Goal: Task Accomplishment & Management: Use online tool/utility

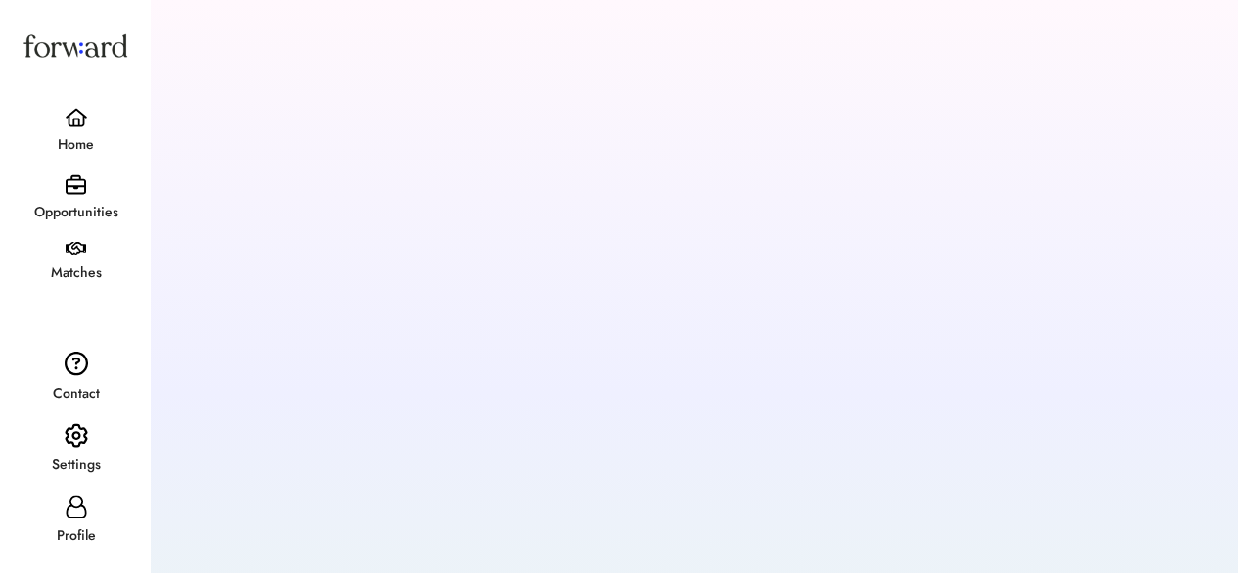
click at [73, 452] on div "Settings" at bounding box center [76, 464] width 148 height 35
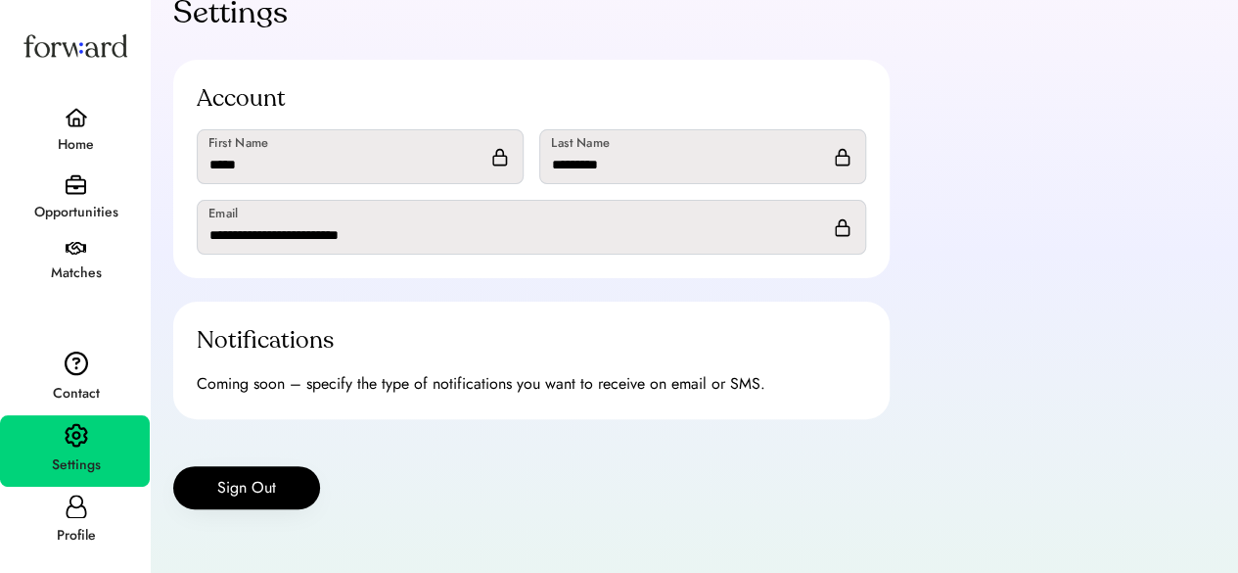
scroll to position [141, 0]
click at [280, 485] on button "Sign Out" at bounding box center [246, 486] width 147 height 43
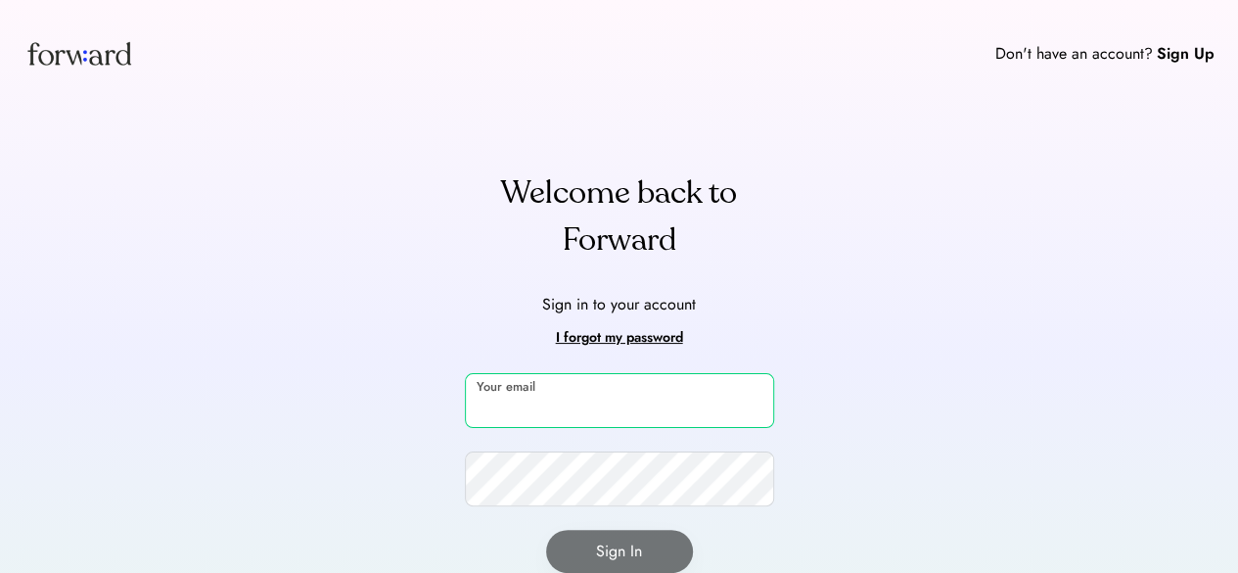
click at [675, 404] on input "email" at bounding box center [619, 400] width 309 height 55
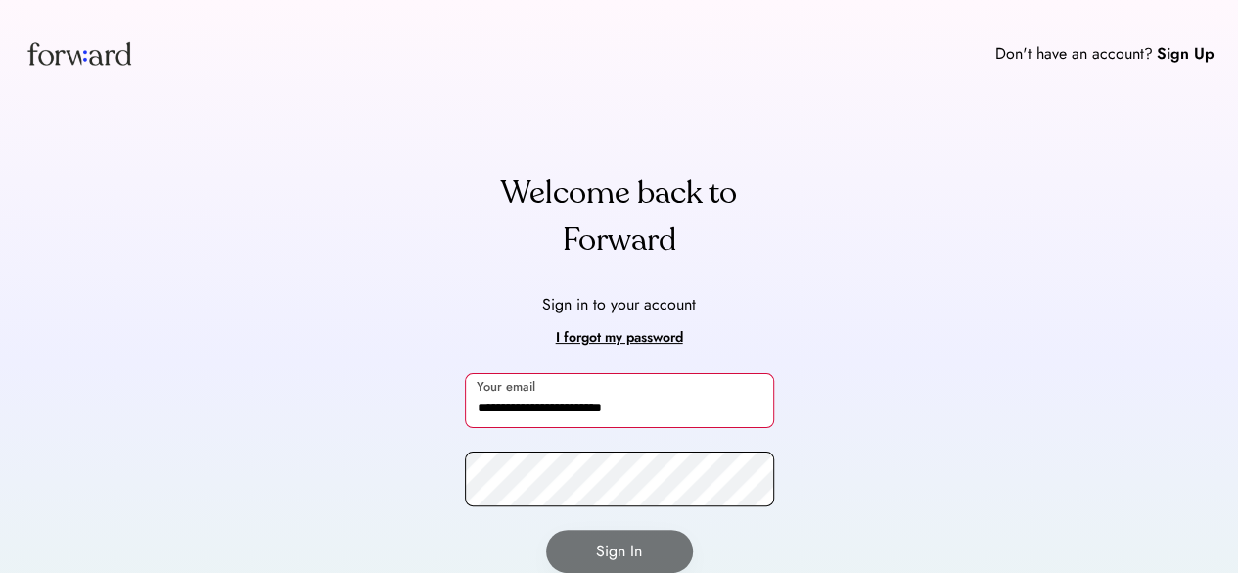
type input "**********"
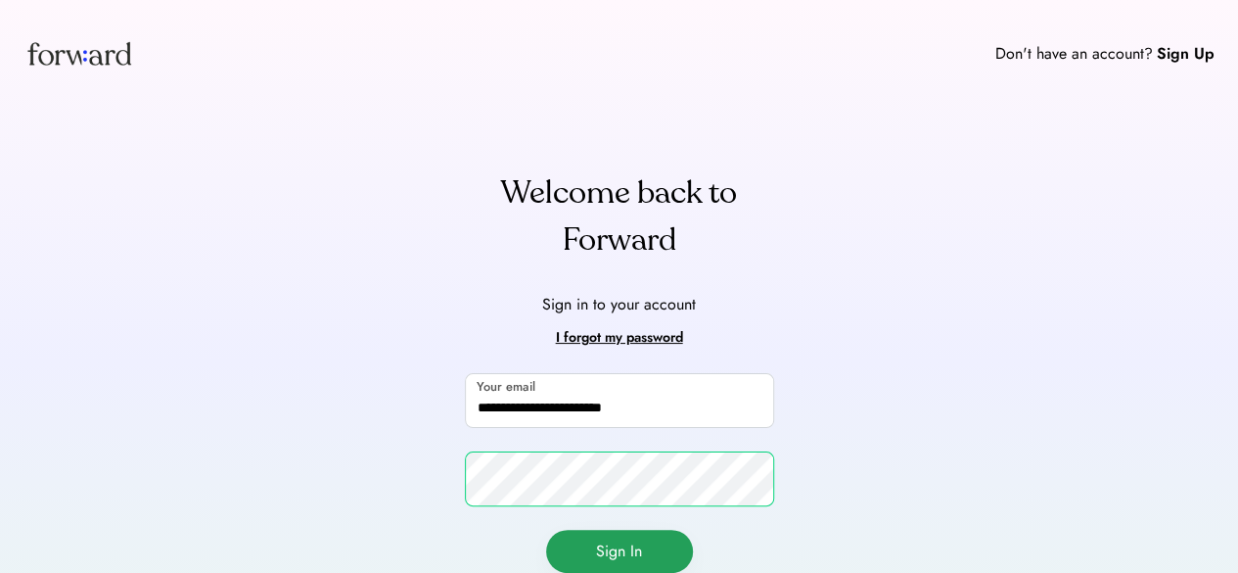
click at [619, 534] on button "Sign In" at bounding box center [619, 551] width 147 height 43
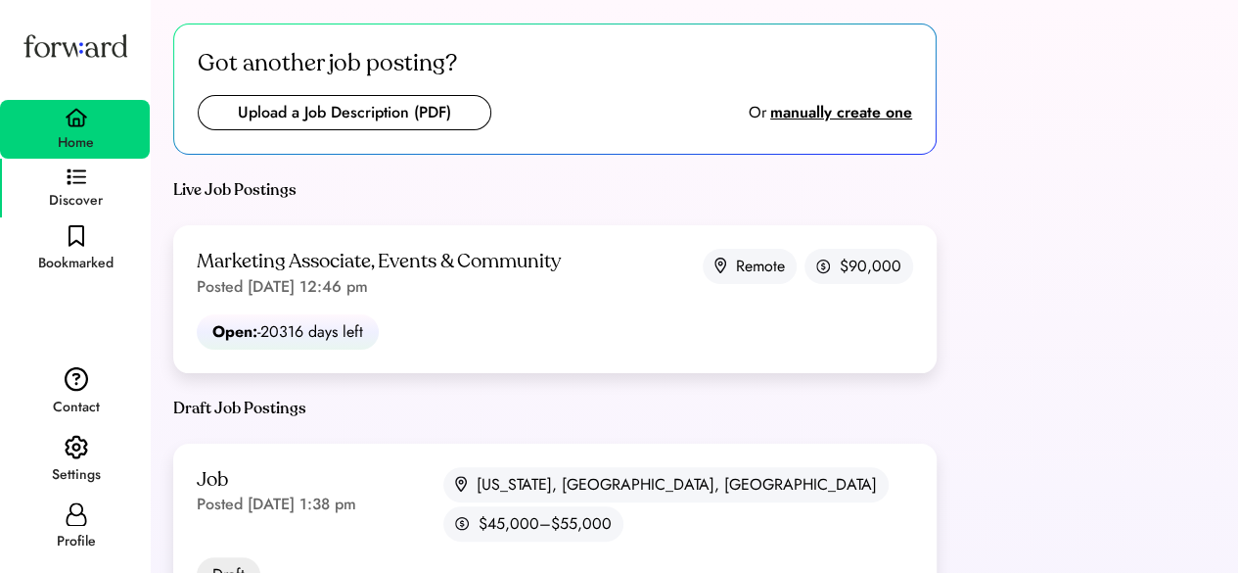
click at [94, 186] on div "Discover" at bounding box center [75, 188] width 150 height 59
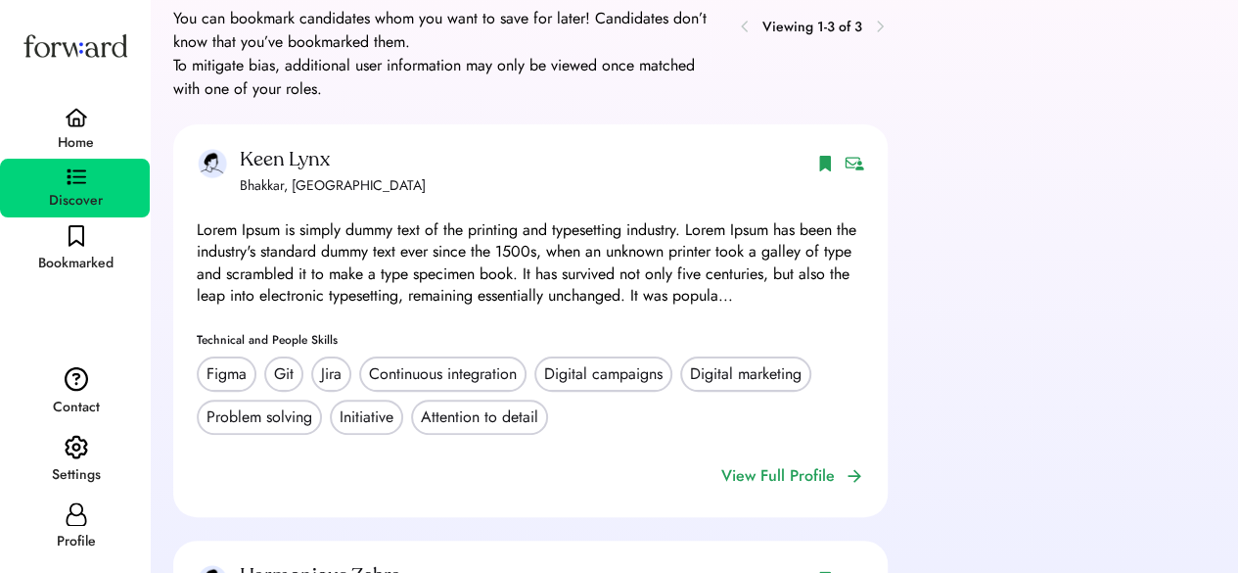
scroll to position [74, 0]
click at [857, 169] on img at bounding box center [855, 163] width 20 height 14
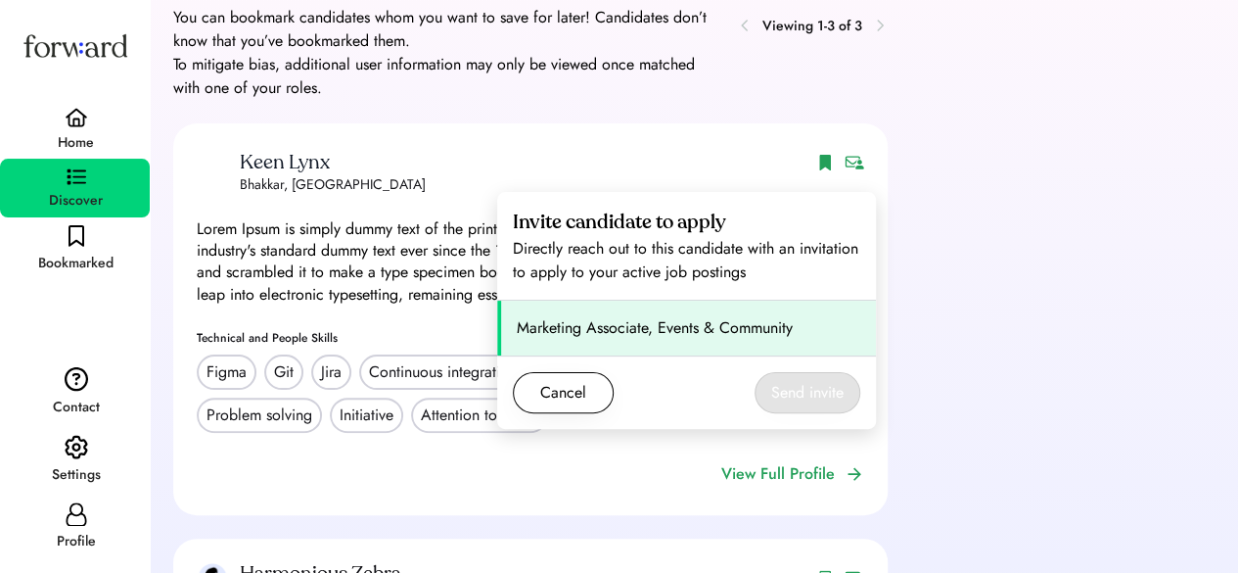
click at [706, 334] on div "Marketing Associate, Events & Community" at bounding box center [689, 327] width 344 height 23
click at [764, 318] on div "Marketing Associate, Events & Community" at bounding box center [689, 327] width 344 height 23
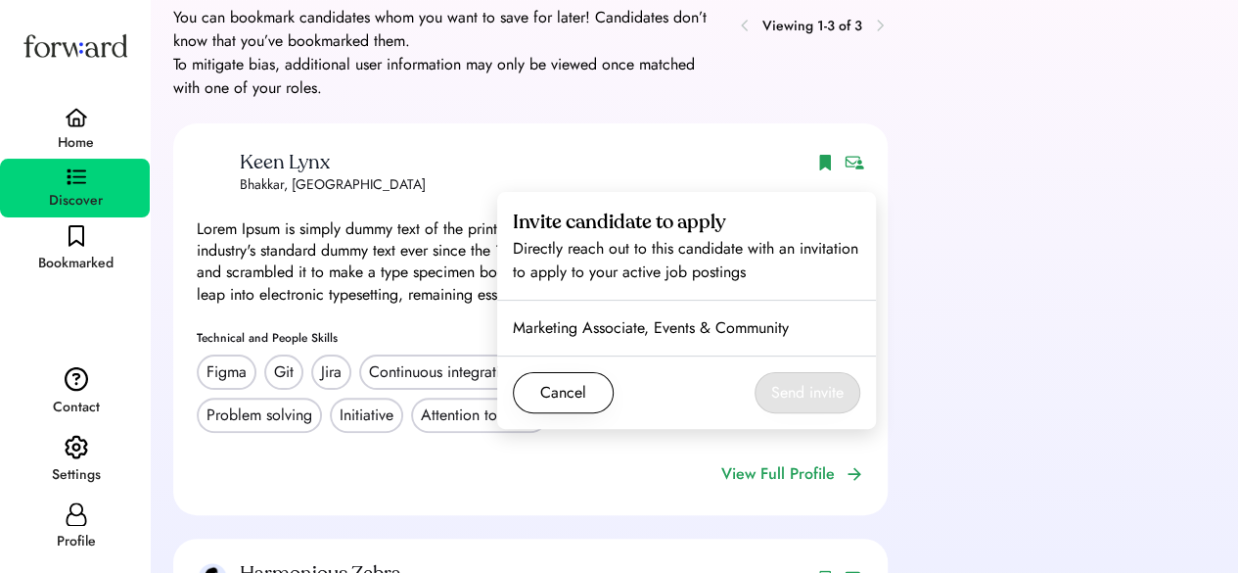
click at [926, 199] on div "Keen Lynx Keen Lynx Bhakkar, Pakistan Bhakkar, Pakistan Lorem Ipsum is simply d…" at bounding box center [694, 330] width 1042 height 415
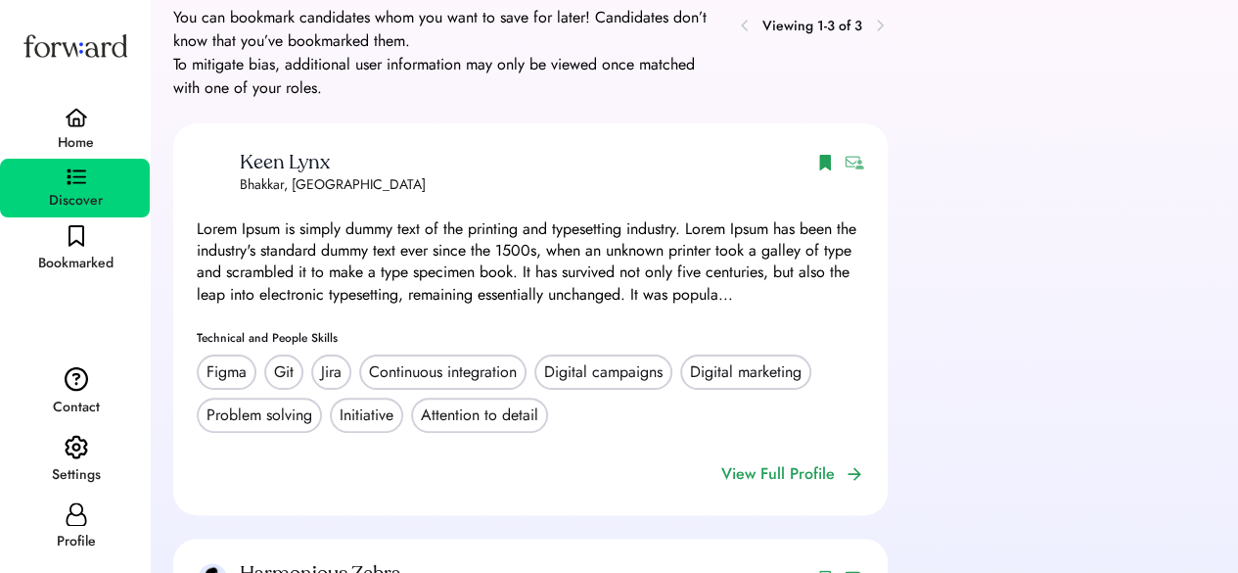
click at [853, 169] on img at bounding box center [855, 163] width 20 height 14
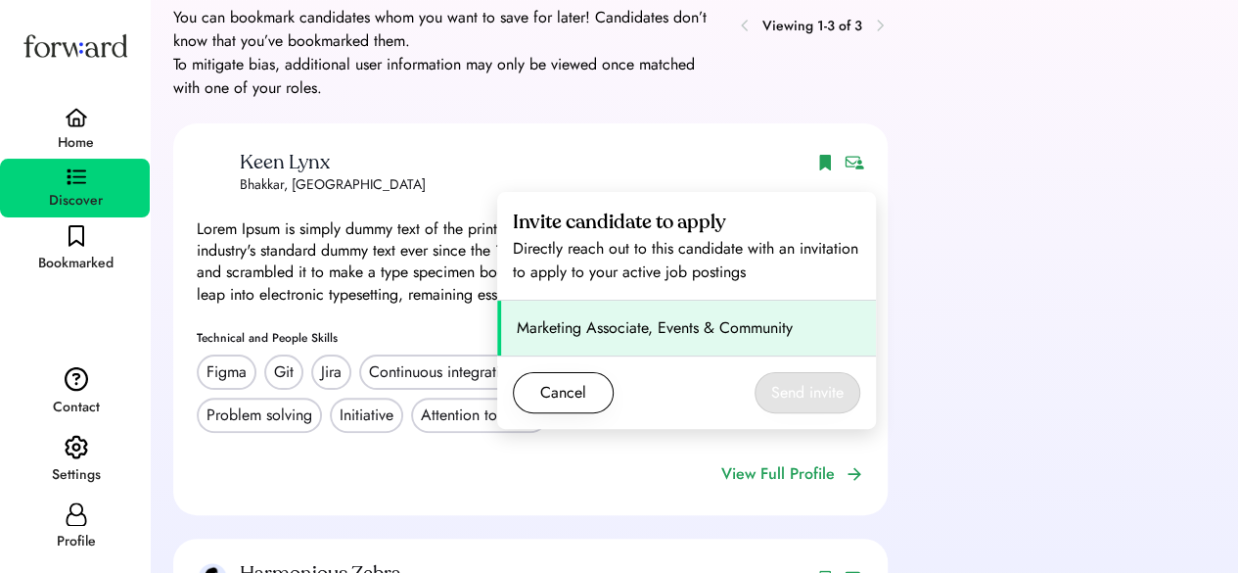
click at [633, 305] on div "Marketing Associate, Events & Community" at bounding box center [686, 328] width 379 height 55
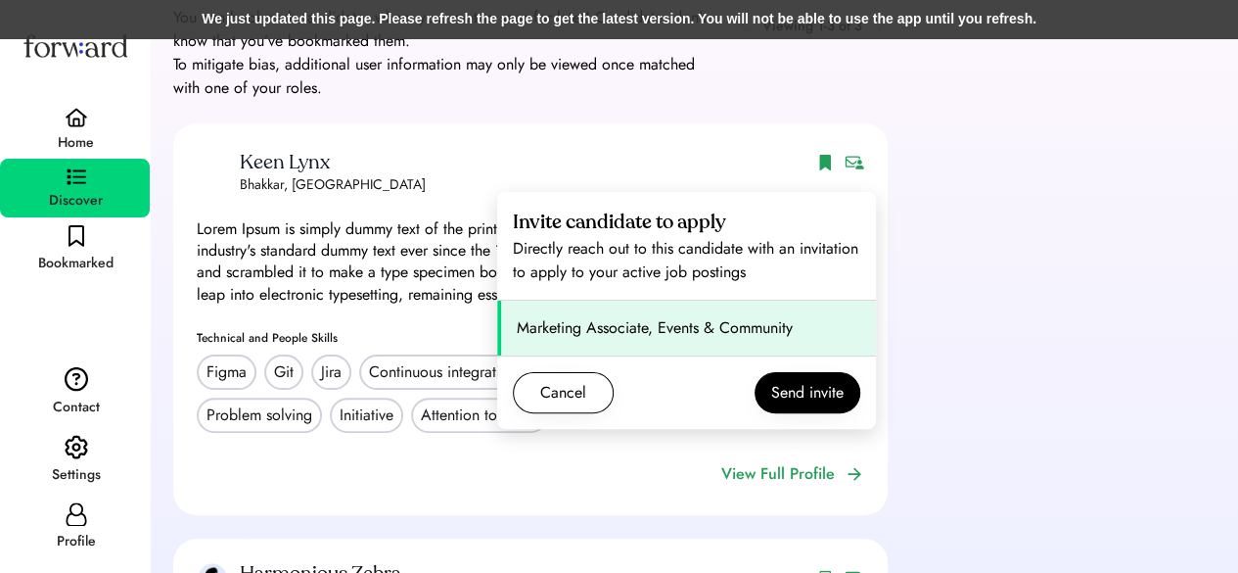
click at [617, 7] on div "We just updated this page. Please refresh the page to get the latest version. Y…" at bounding box center [619, 19] width 1238 height 39
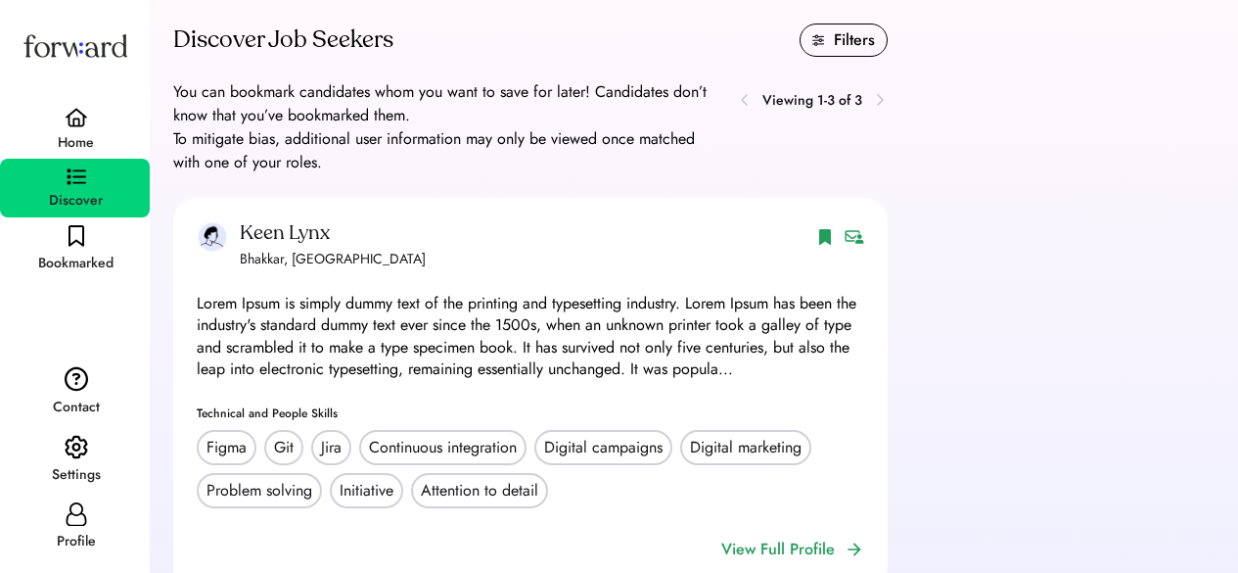
scroll to position [74, 0]
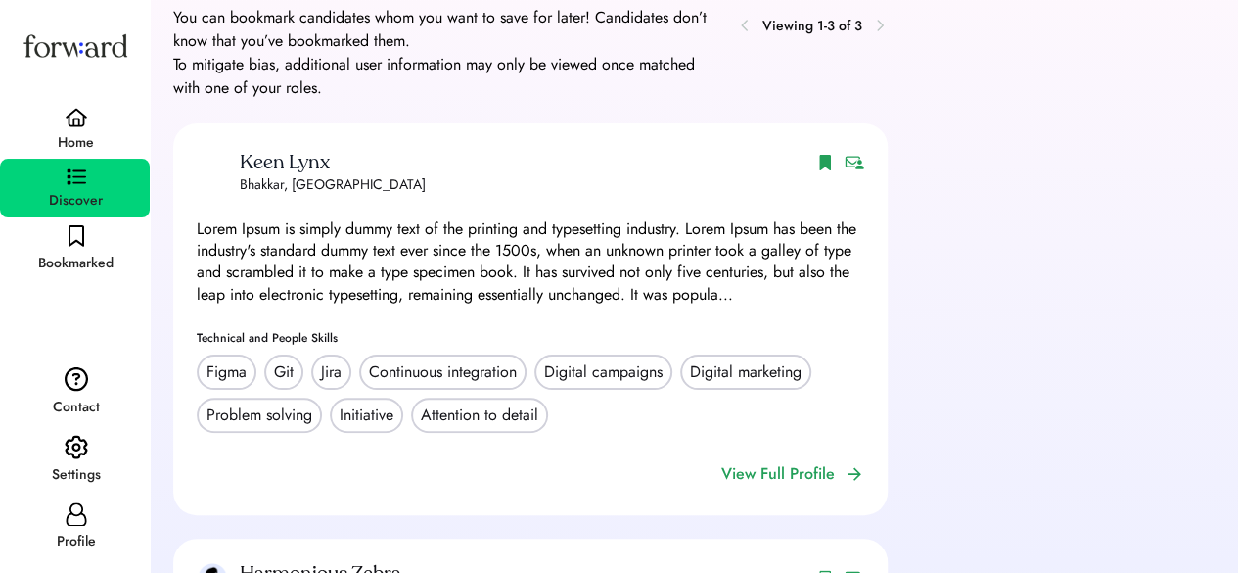
click at [856, 176] on div "Keen Lynx Keen Lynx" at bounding box center [531, 162] width 668 height 31
click at [855, 169] on img at bounding box center [855, 163] width 20 height 14
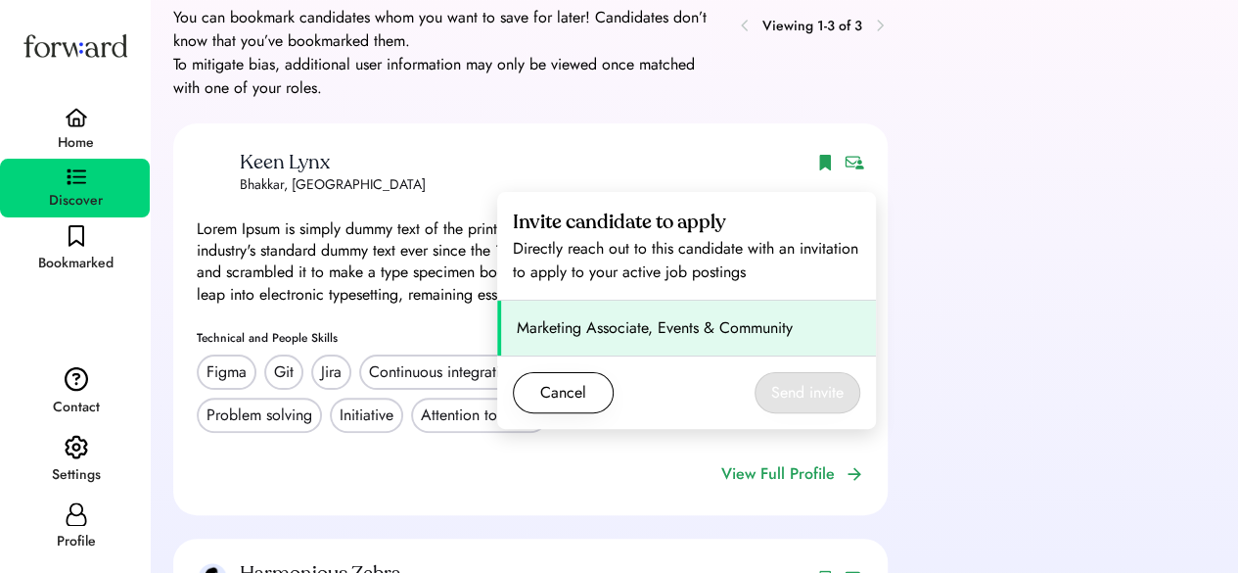
click at [747, 309] on div "Marketing Associate, Events & Community" at bounding box center [686, 328] width 379 height 55
click at [815, 386] on button "Send invite" at bounding box center [808, 392] width 106 height 41
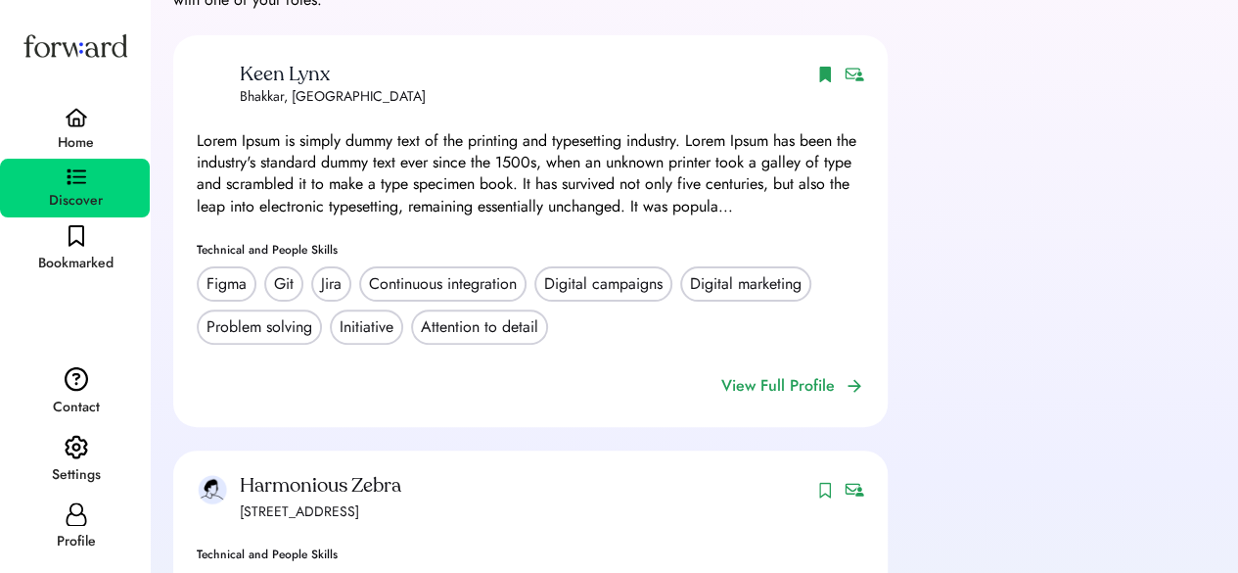
scroll to position [0, 0]
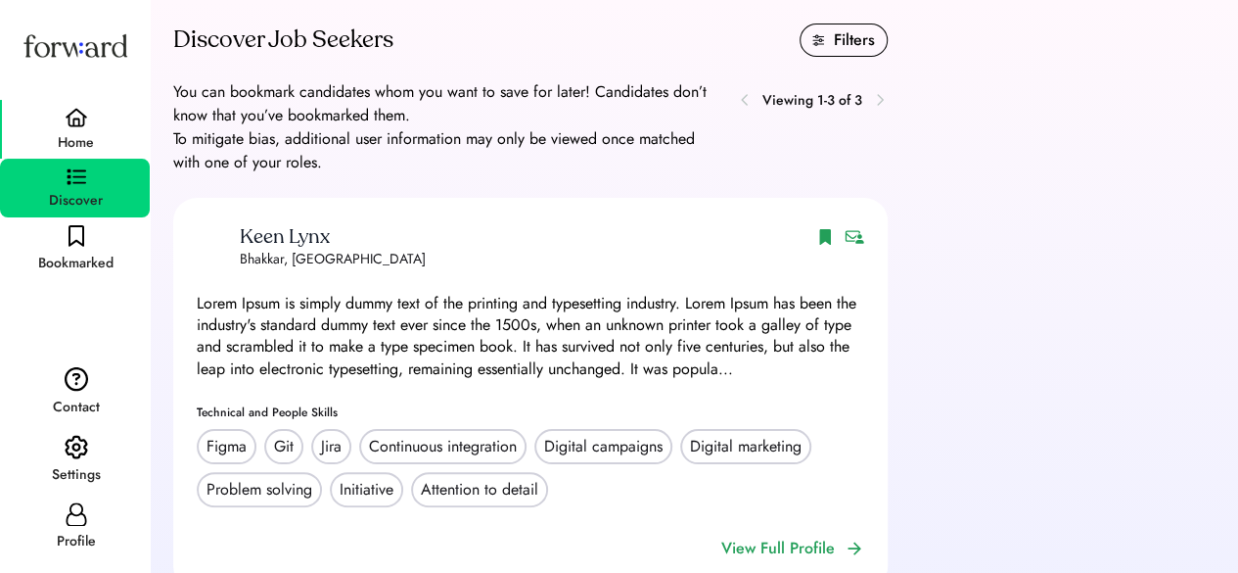
click at [78, 116] on img at bounding box center [76, 118] width 23 height 20
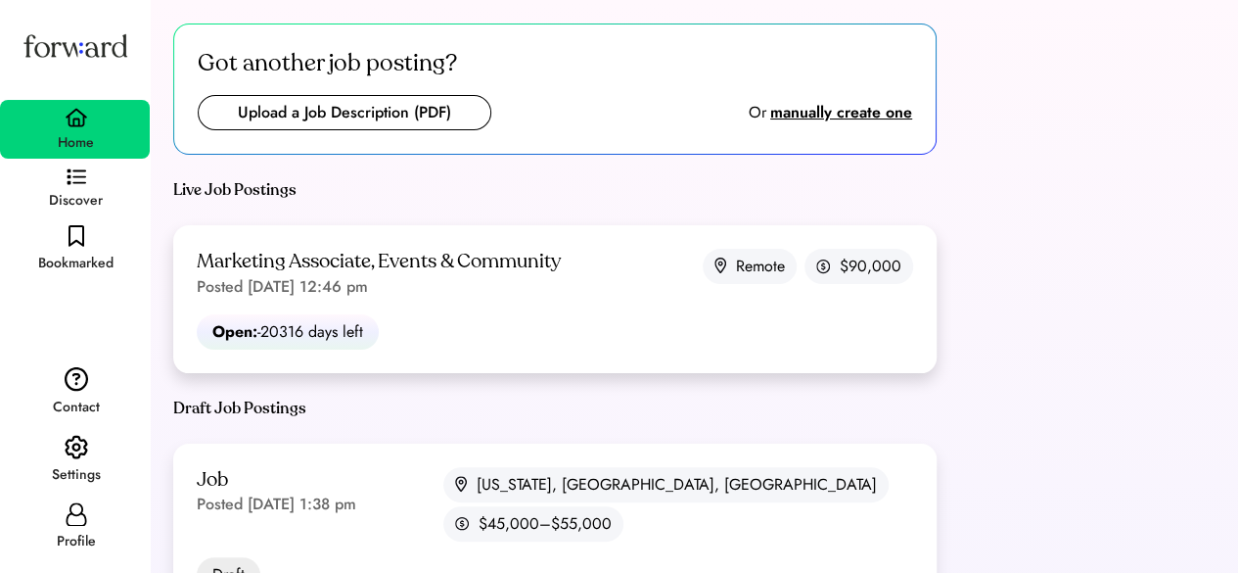
click at [445, 323] on div "Marketing Associate, Events & Community Posted Mar 28, 2025 12:46 pm Remote $90…" at bounding box center [555, 299] width 764 height 148
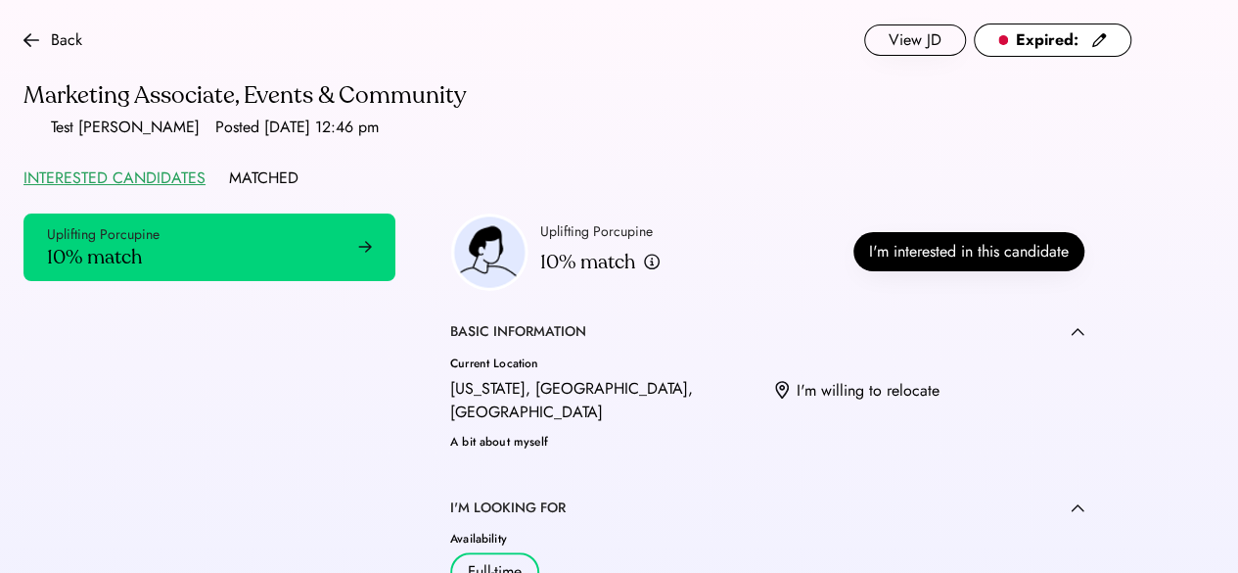
click at [270, 173] on div "MATCHED" at bounding box center [264, 177] width 70 height 23
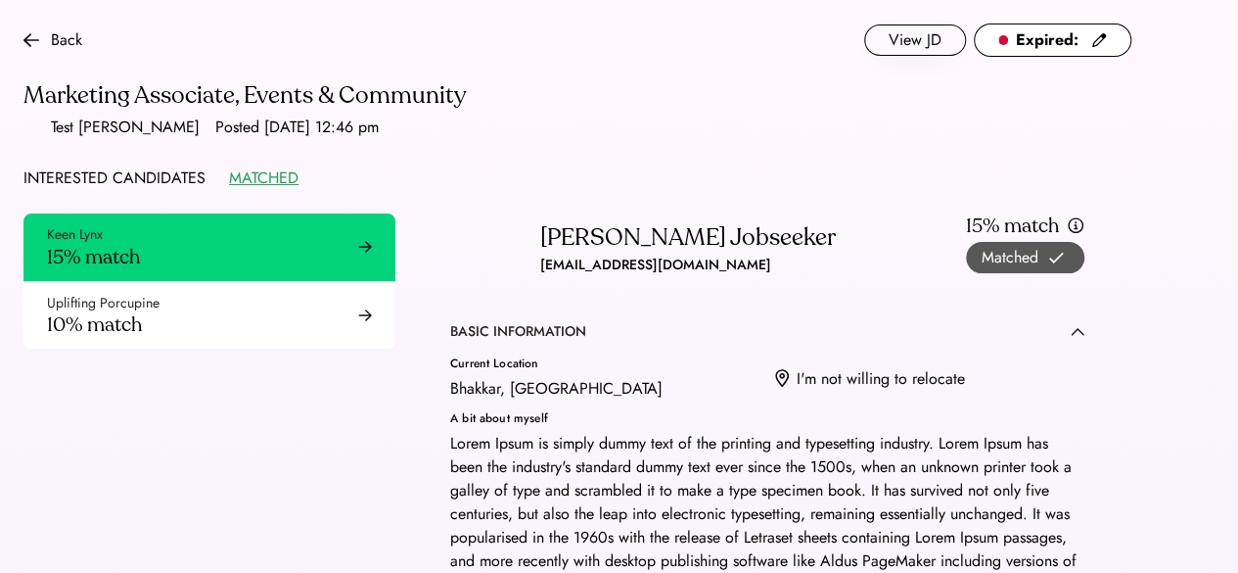
click at [163, 160] on div "Back View JD Expired: Marketing Associate, Events & Community Test Irfan Posted…" at bounding box center [577, 106] width 1155 height 213
click at [163, 183] on div "INTERESTED CANDIDATES" at bounding box center [114, 177] width 182 height 23
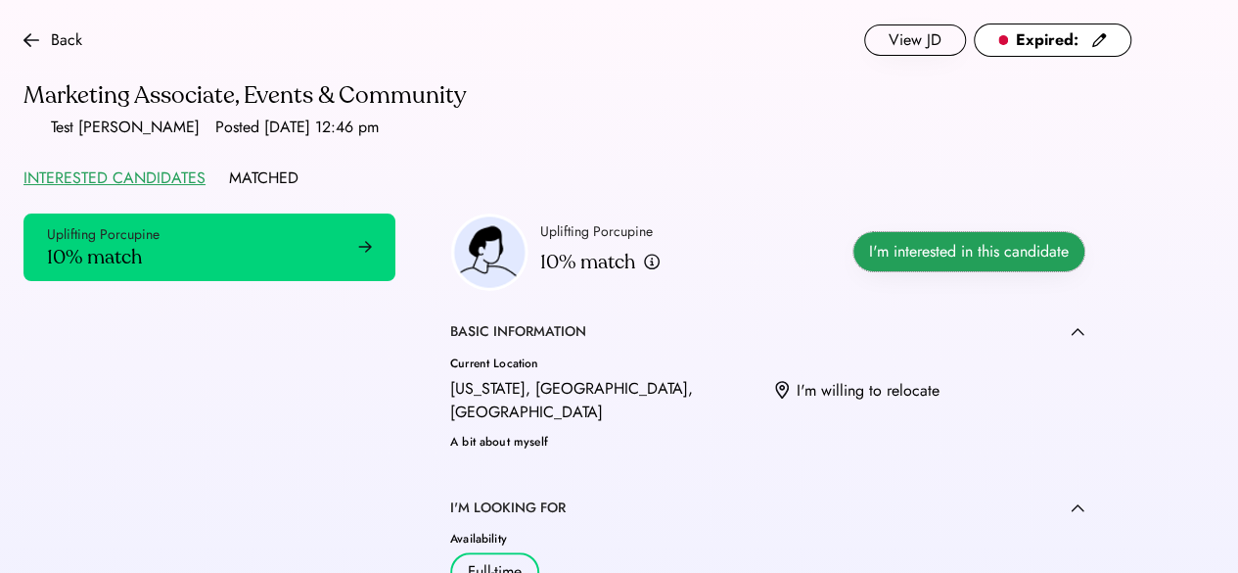
click at [918, 250] on button "I'm interested in this candidate" at bounding box center [969, 251] width 231 height 39
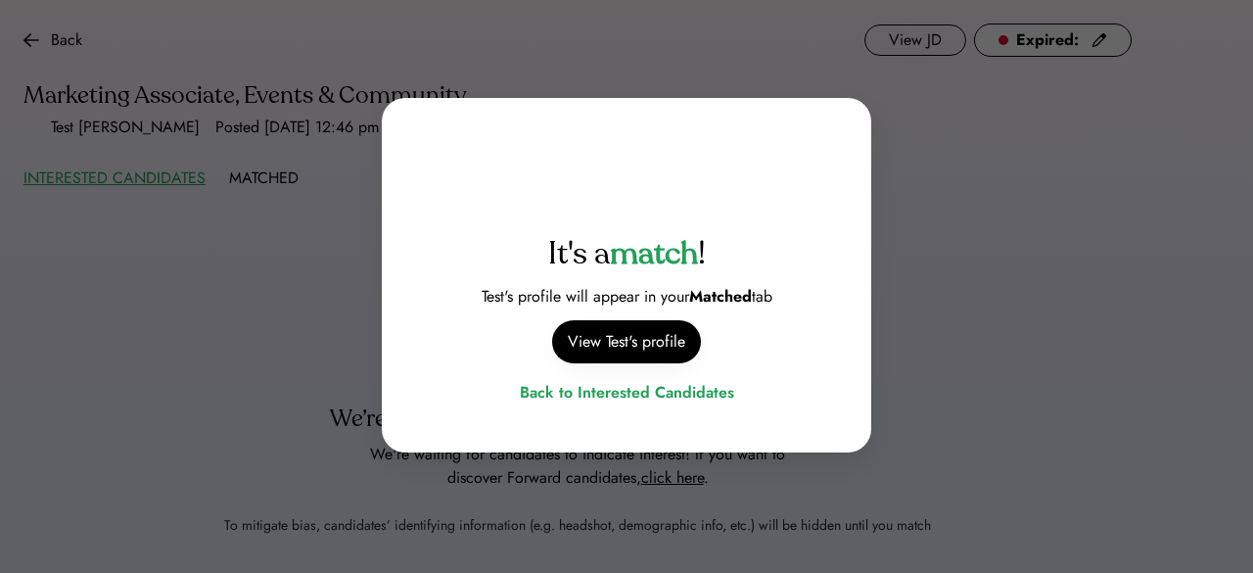
click at [285, 327] on div at bounding box center [626, 286] width 1253 height 573
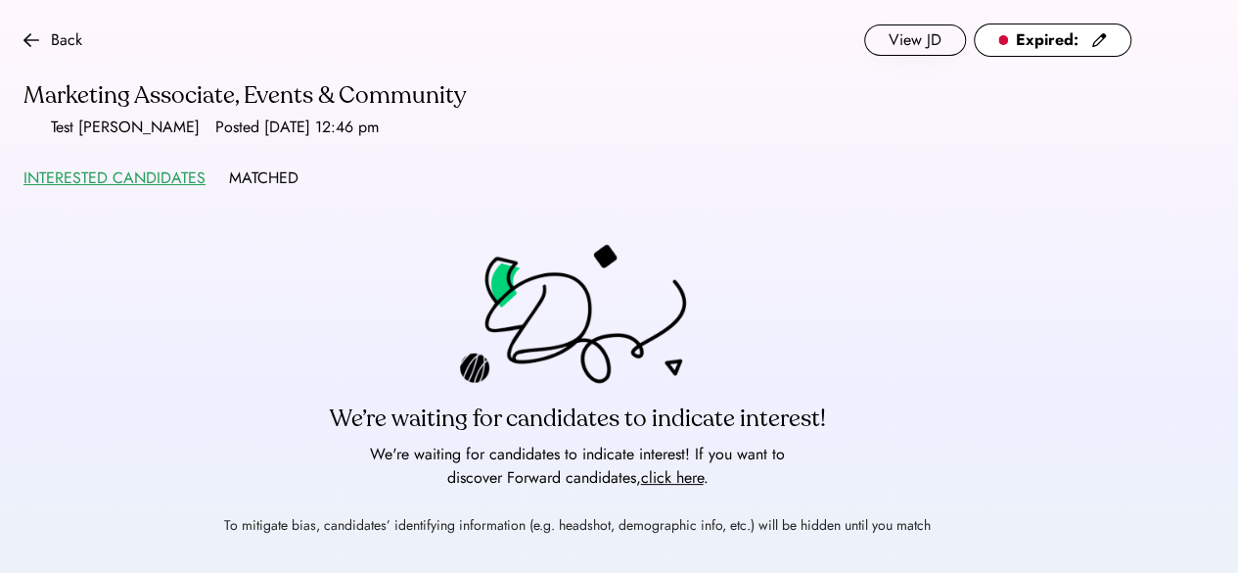
click at [251, 175] on div "MATCHED" at bounding box center [264, 177] width 70 height 23
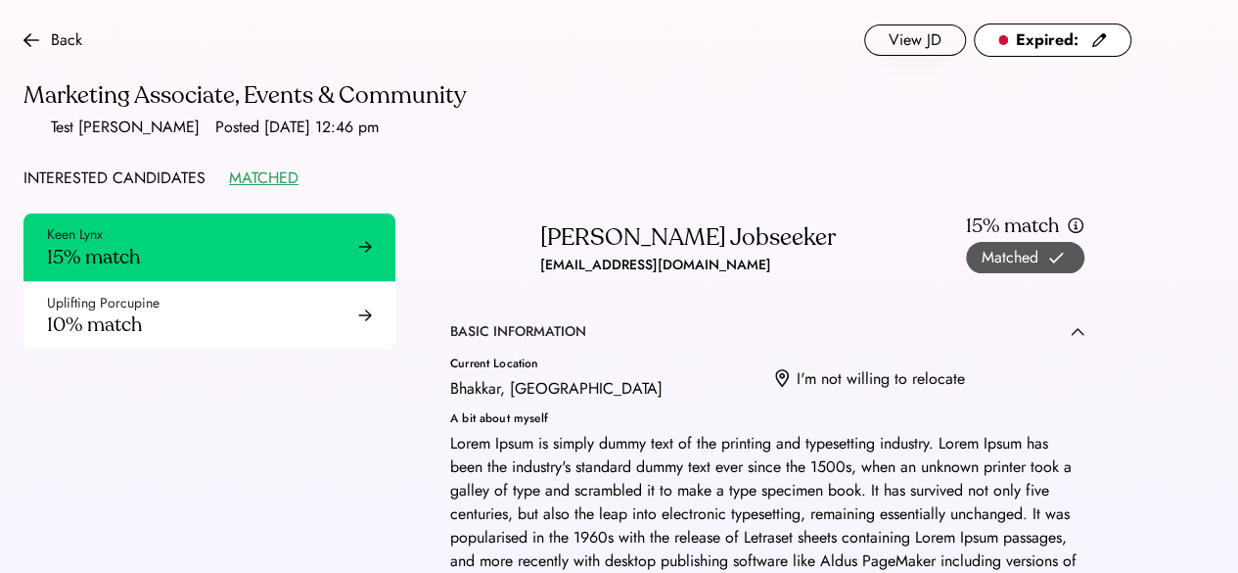
click at [486, 220] on img at bounding box center [489, 251] width 78 height 77
click at [552, 215] on div "[PERSON_NAME] Jobseeker [EMAIL_ADDRESS][DOMAIN_NAME] ·" at bounding box center [643, 251] width 386 height 77
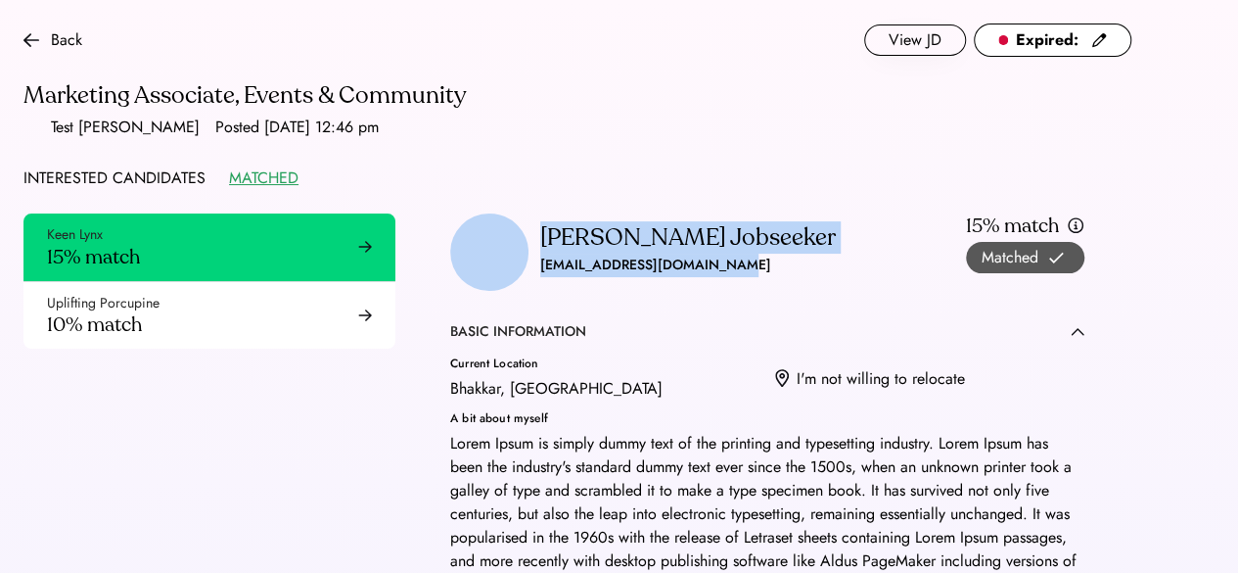
drag, startPoint x: 531, startPoint y: 241, endPoint x: 766, endPoint y: 287, distance: 239.4
click at [766, 287] on div "[PERSON_NAME] [EMAIL_ADDRESS][DOMAIN_NAME] · 15% match Matched" at bounding box center [767, 251] width 634 height 77
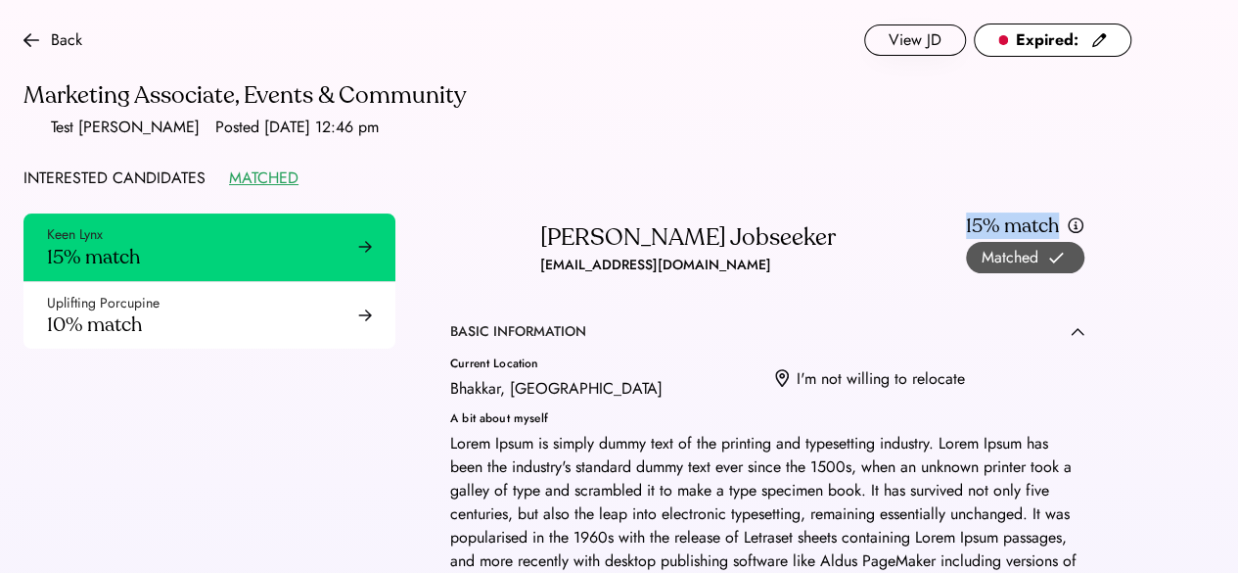
drag, startPoint x: 953, startPoint y: 226, endPoint x: 1165, endPoint y: 222, distance: 211.5
click at [464, 328] on div "BASIC INFORMATION" at bounding box center [518, 332] width 136 height 20
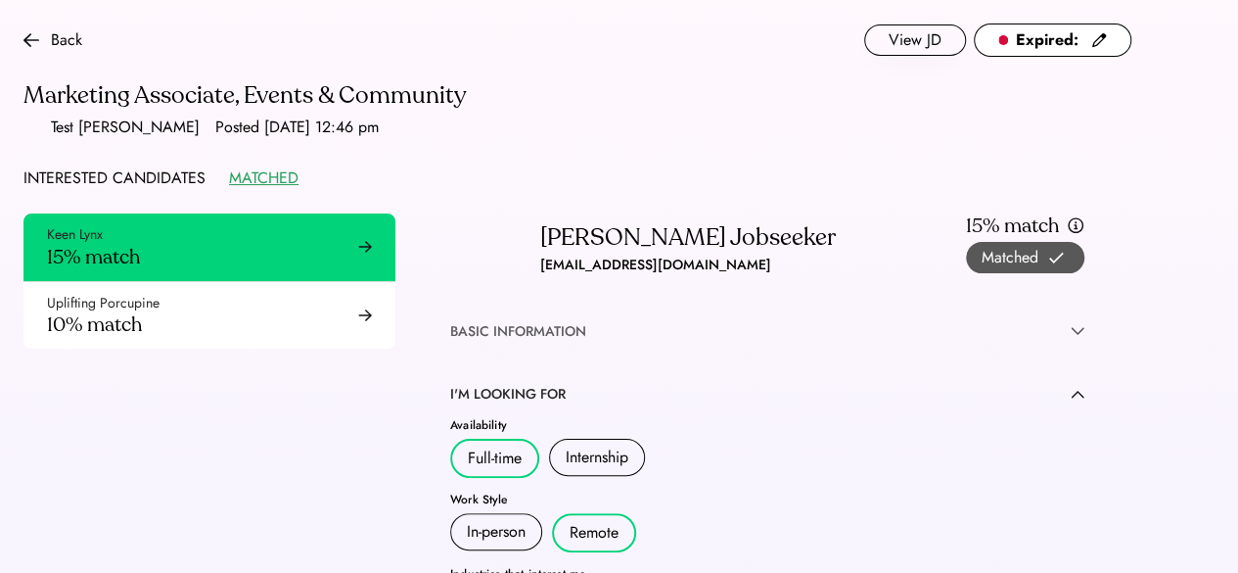
click at [464, 328] on div "BASIC INFORMATION" at bounding box center [518, 332] width 136 height 20
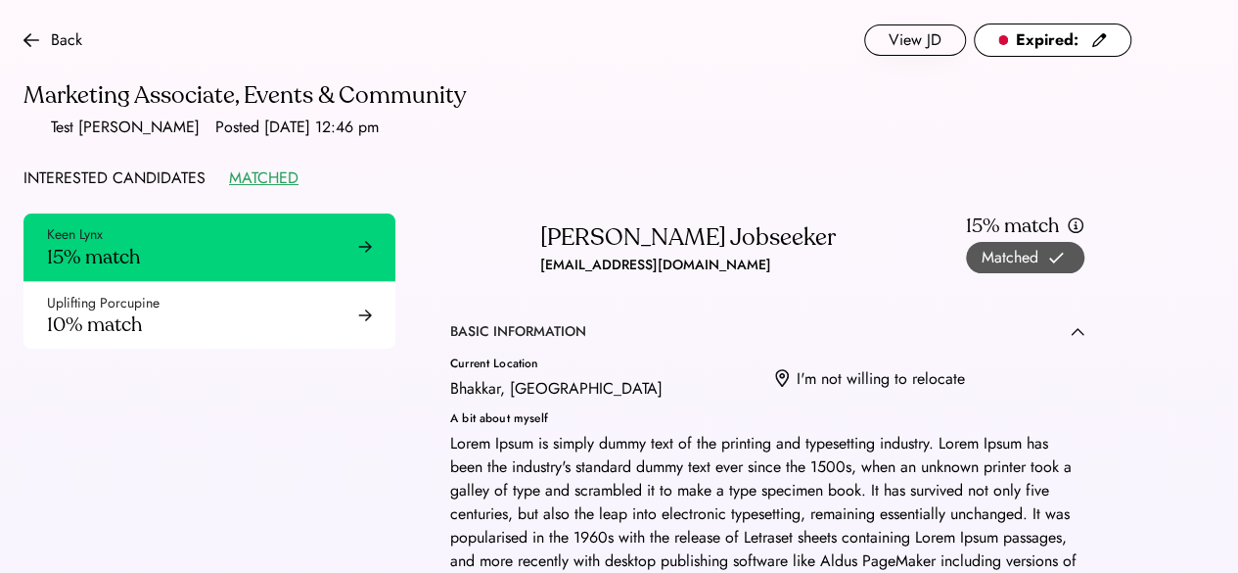
scroll to position [65, 0]
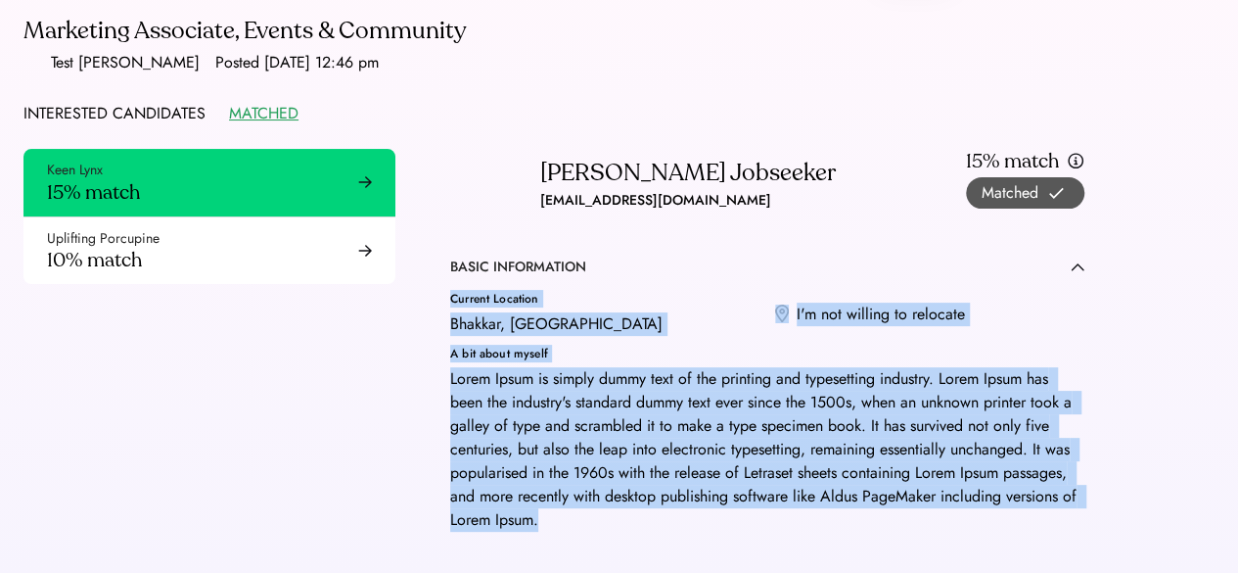
drag, startPoint x: 436, startPoint y: 291, endPoint x: 912, endPoint y: 508, distance: 523.9
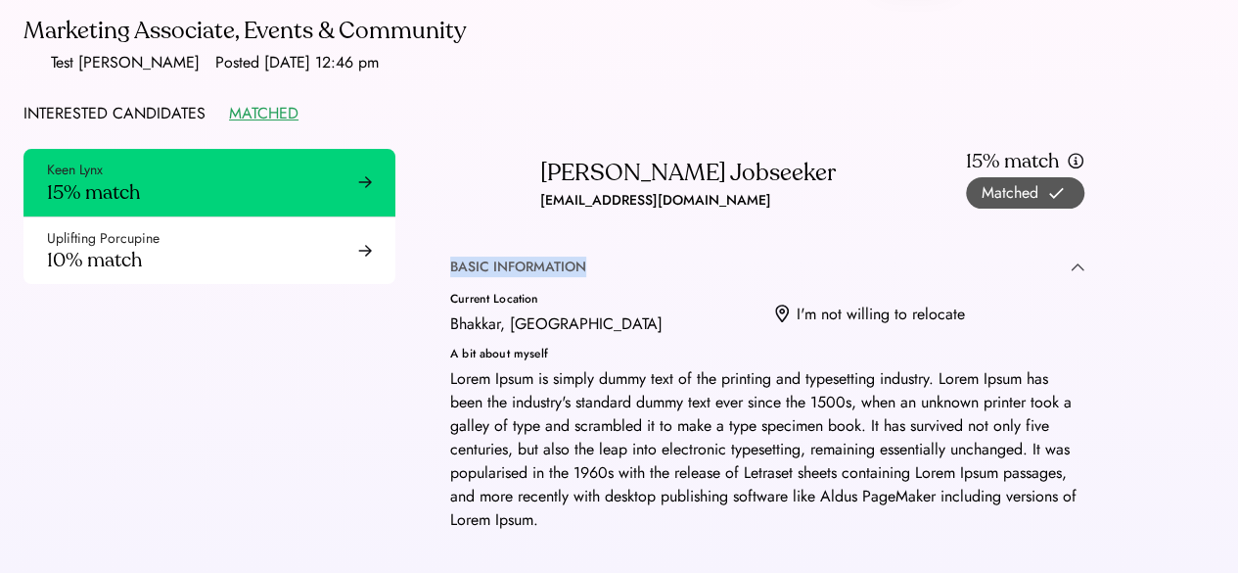
drag, startPoint x: 439, startPoint y: 260, endPoint x: 695, endPoint y: 275, distance: 256.9
click at [695, 275] on div "BASIC INFORMATION" at bounding box center [767, 267] width 634 height 20
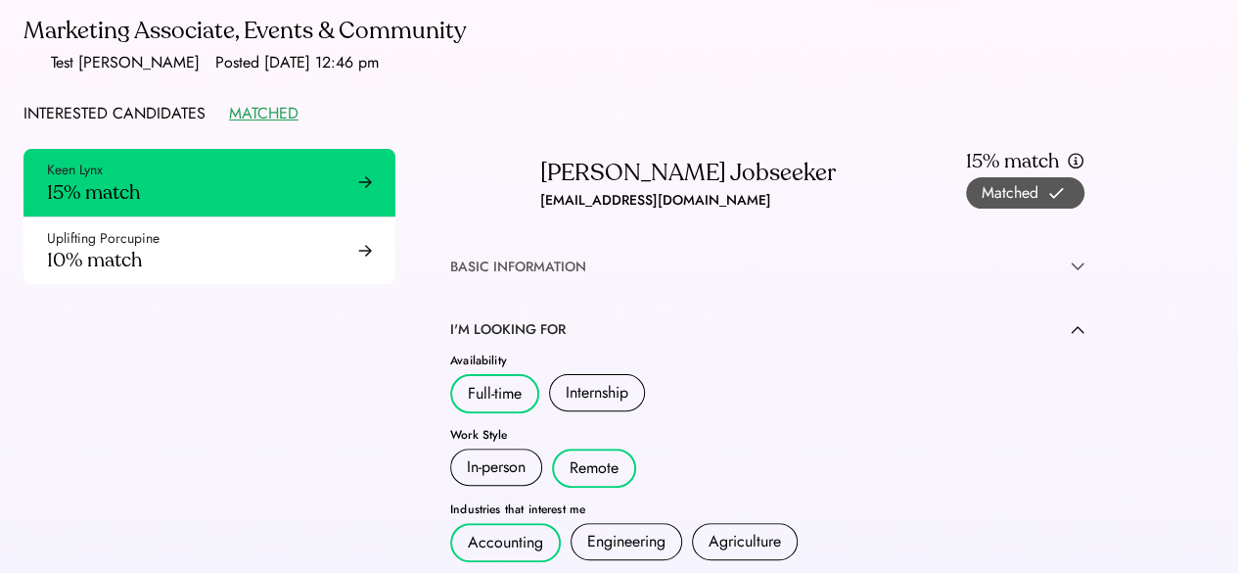
click at [590, 274] on div "BASIC INFORMATION" at bounding box center [767, 267] width 634 height 20
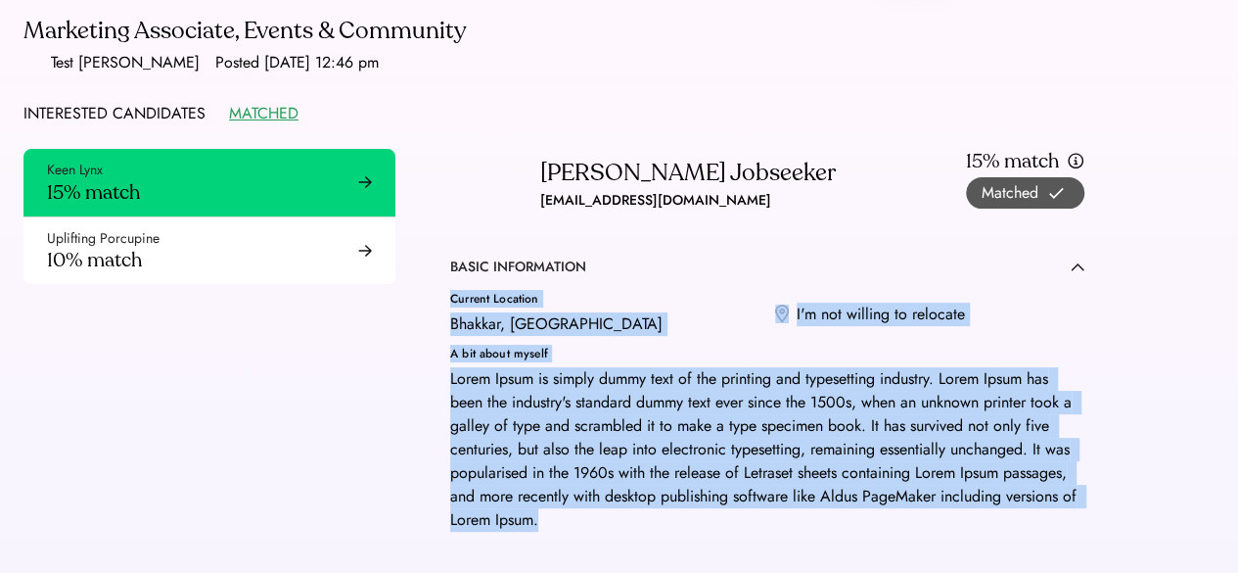
drag, startPoint x: 434, startPoint y: 300, endPoint x: 749, endPoint y: 554, distance: 405.2
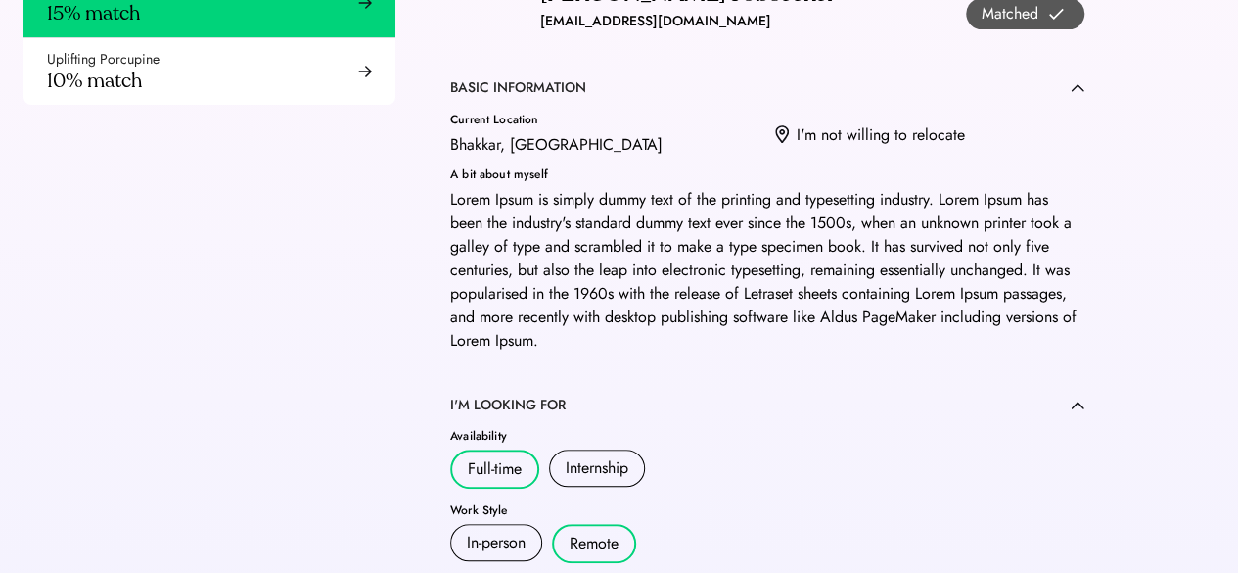
scroll to position [256, 0]
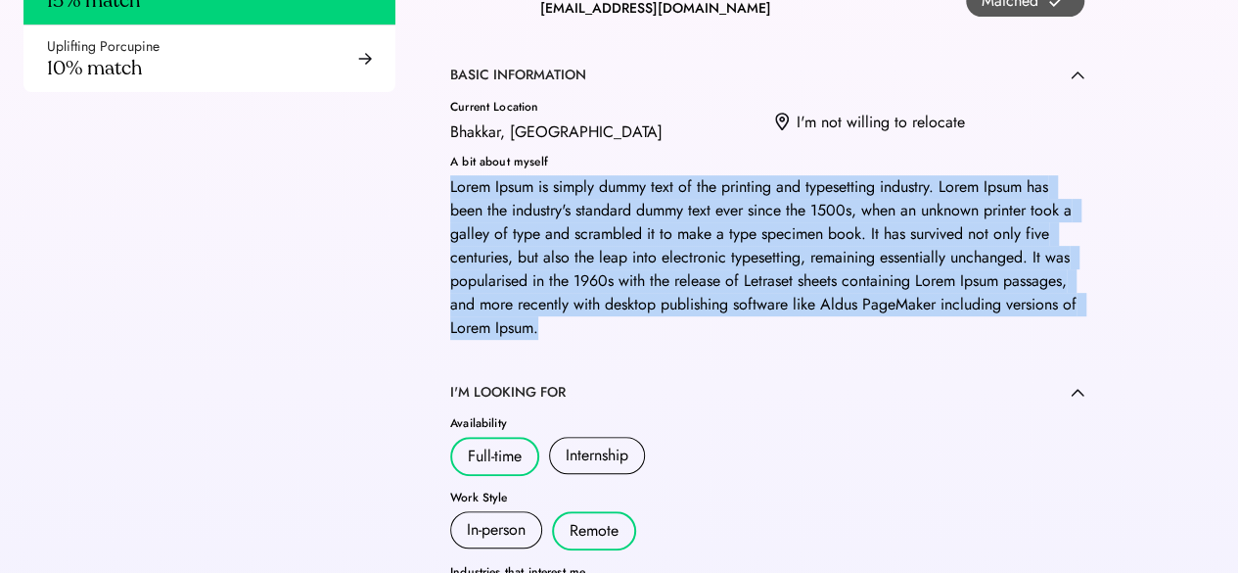
drag, startPoint x: 442, startPoint y: 174, endPoint x: 610, endPoint y: 322, distance: 224.1
drag, startPoint x: 440, startPoint y: 183, endPoint x: 575, endPoint y: 331, distance: 200.3
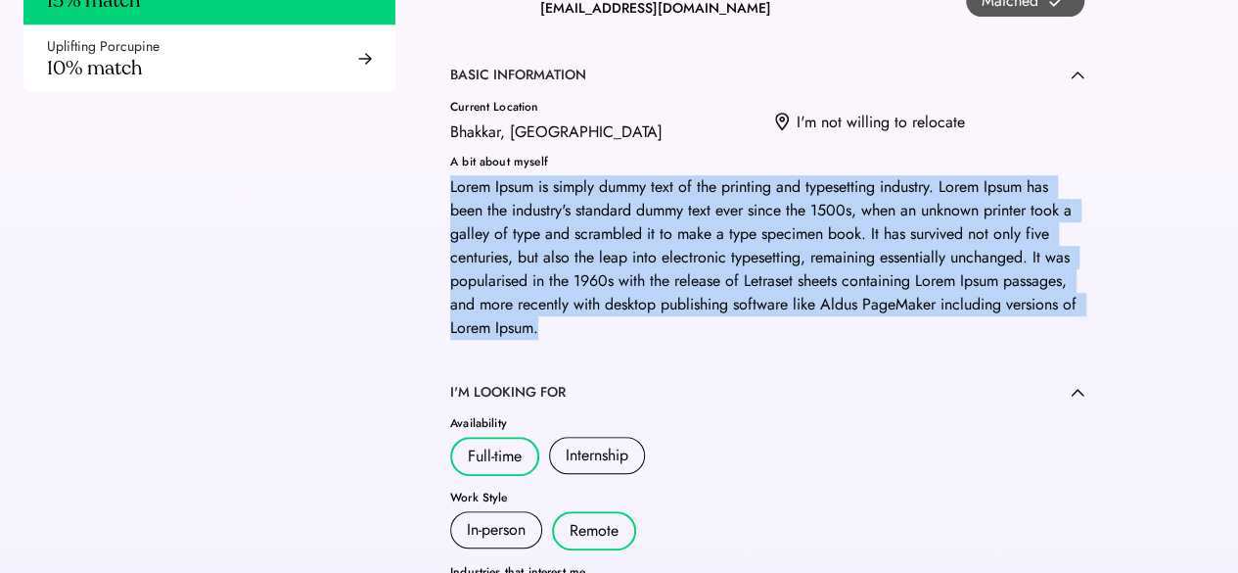
drag, startPoint x: 446, startPoint y: 189, endPoint x: 575, endPoint y: 325, distance: 187.0
click at [575, 325] on div "Lorem Ipsum is simply dummy text of the printing and typesetting industry. Lore…" at bounding box center [767, 257] width 634 height 164
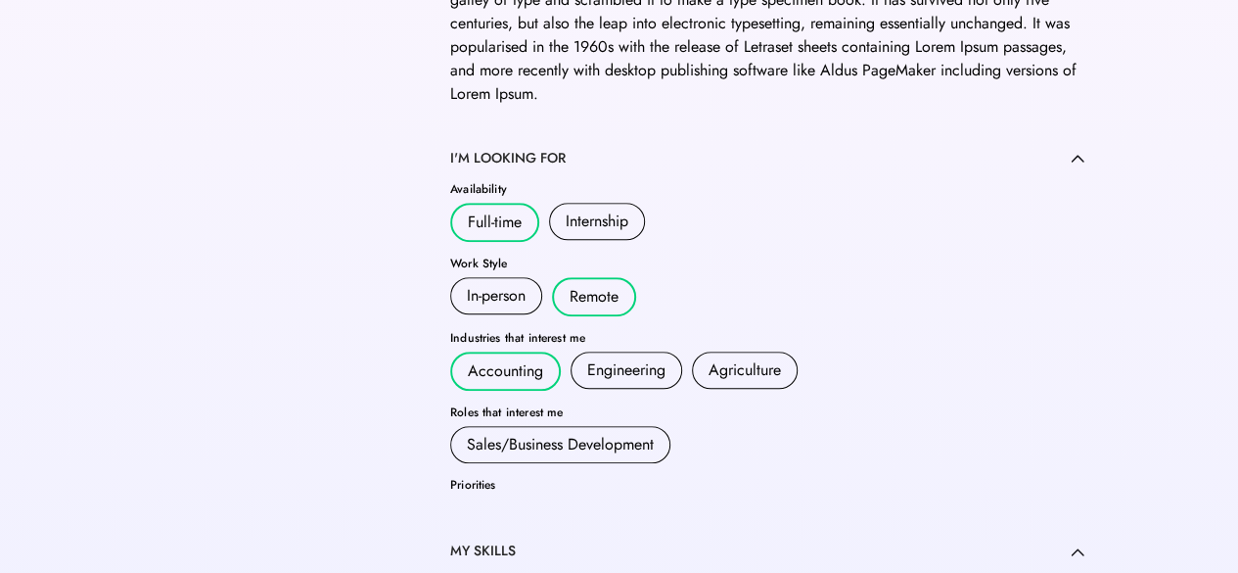
scroll to position [491, 0]
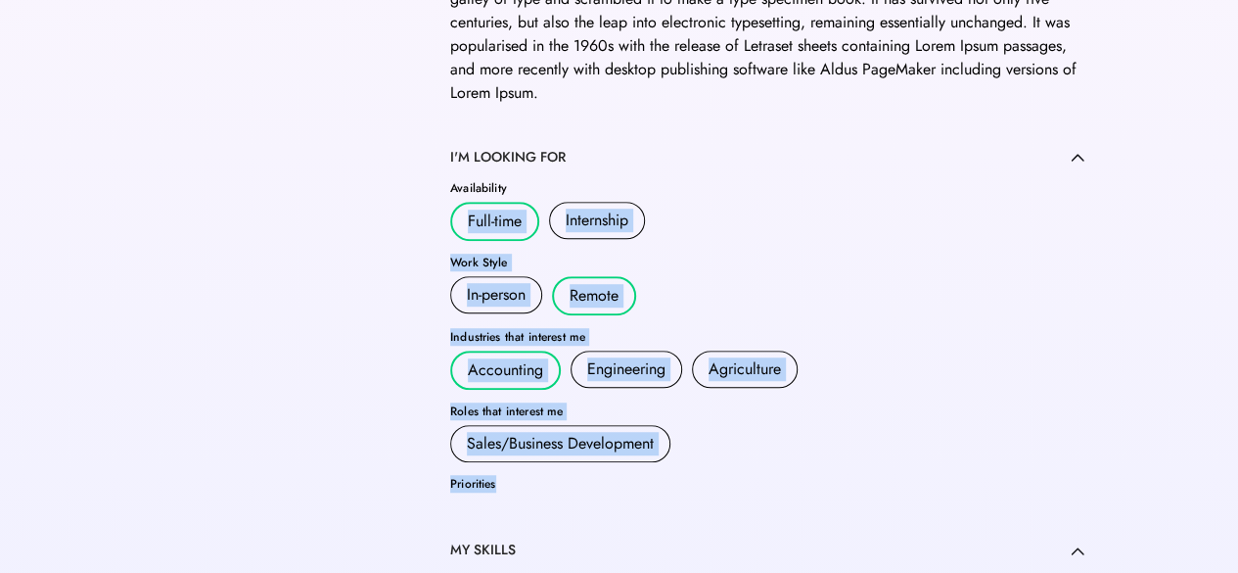
drag, startPoint x: 450, startPoint y: 216, endPoint x: 793, endPoint y: 527, distance: 462.3
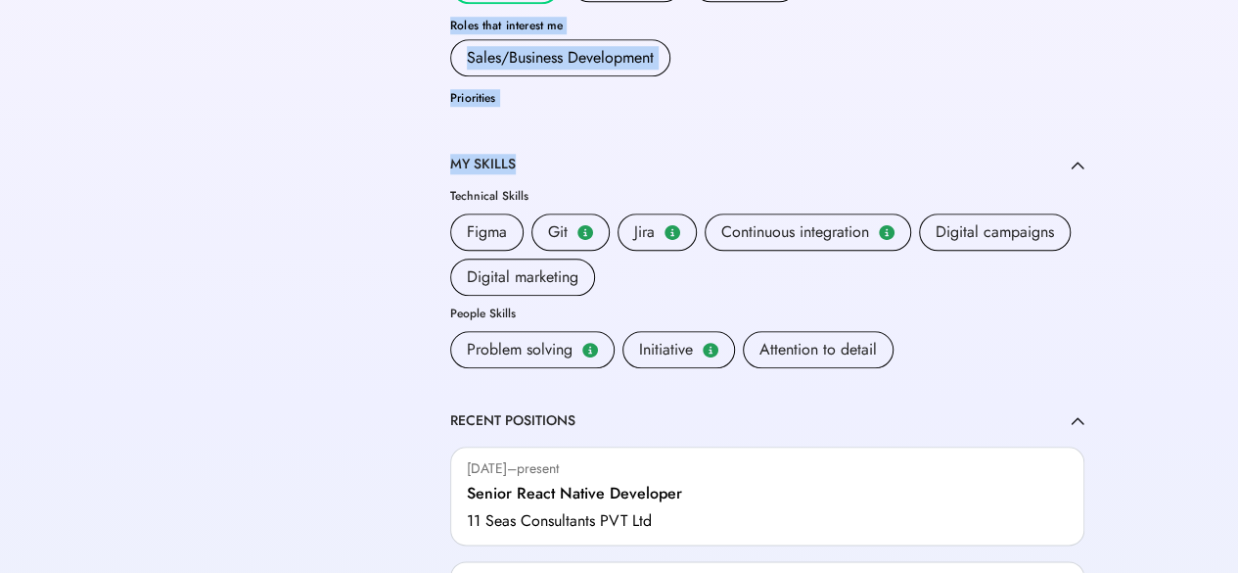
scroll to position [890, 0]
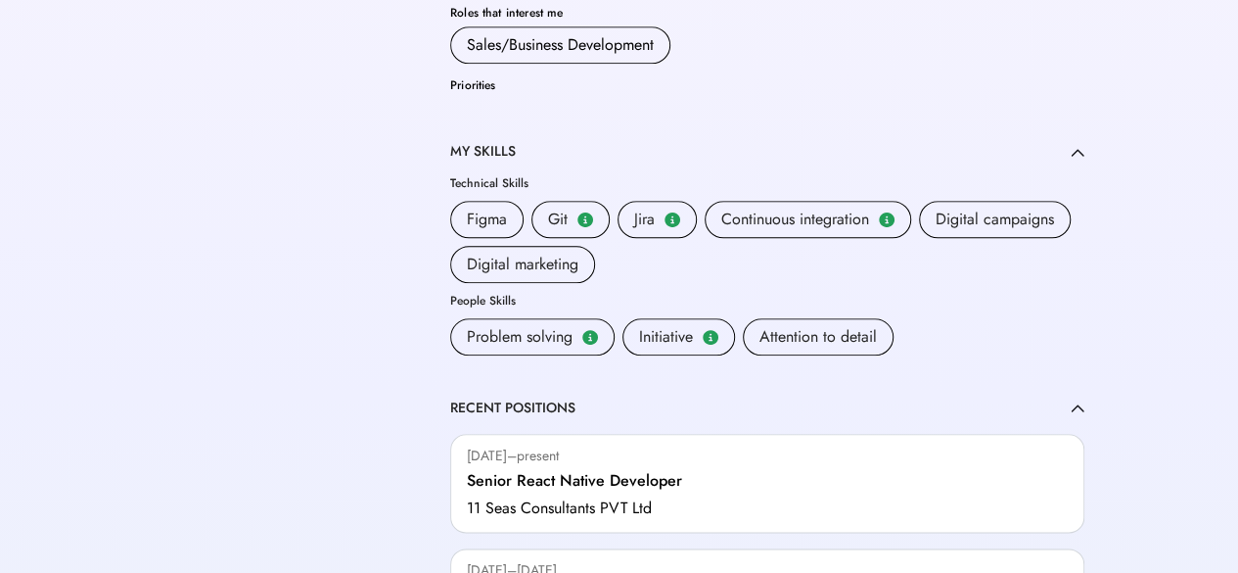
click at [386, 177] on div "Keen Lynx 15% match Uplifting Porcupine 10% match [PERSON_NAME] [EMAIL_ADDRESS]…" at bounding box center [577, 500] width 1155 height 2353
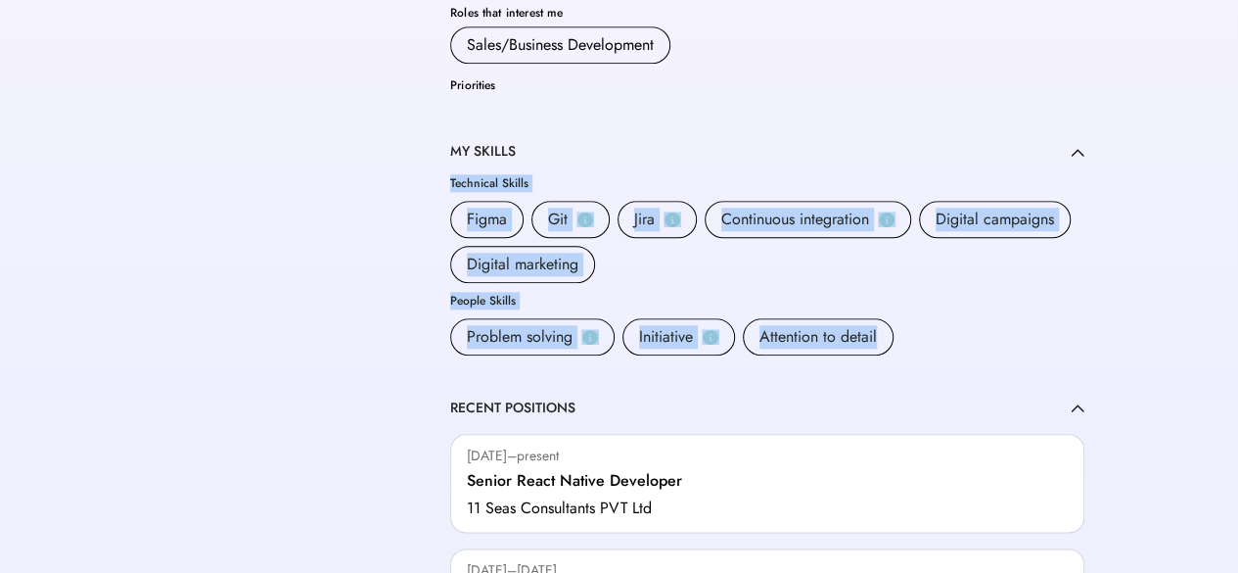
drag, startPoint x: 448, startPoint y: 178, endPoint x: 875, endPoint y: 335, distance: 454.7
click at [875, 335] on div "[PERSON_NAME] [EMAIL_ADDRESS][DOMAIN_NAME] · 15% match Matched VIDEO INTRODUCTI…" at bounding box center [767, 477] width 681 height 2306
click at [441, 291] on div "[PERSON_NAME] [EMAIL_ADDRESS][DOMAIN_NAME] · 15% match Matched VIDEO INTRODUCTI…" at bounding box center [767, 477] width 681 height 2306
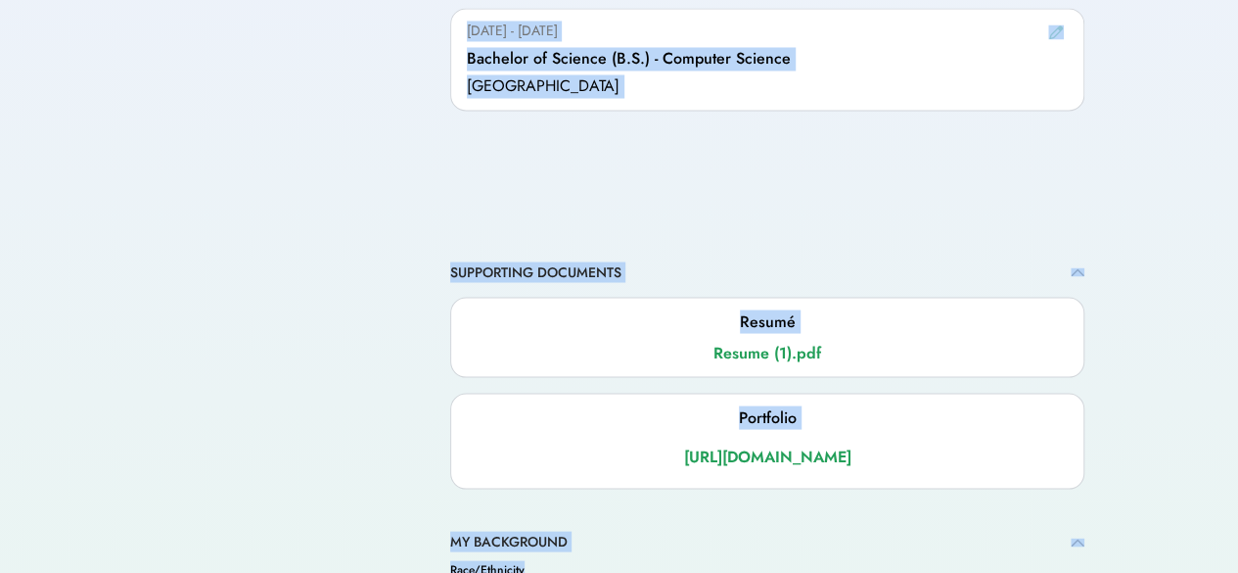
scroll to position [1985, 0]
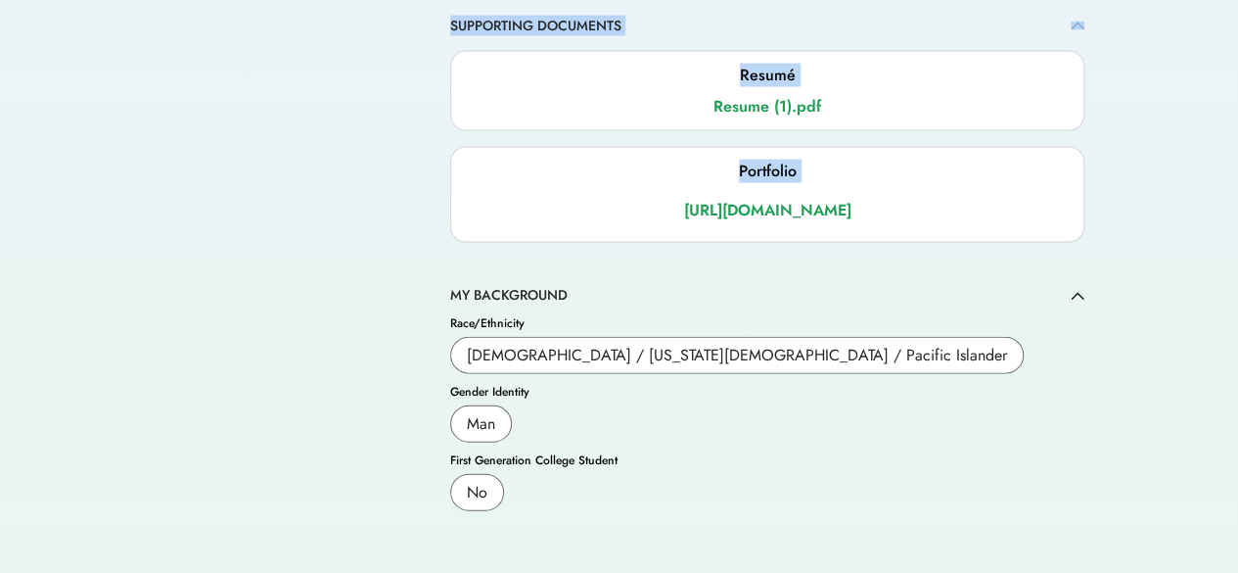
drag, startPoint x: 452, startPoint y: 162, endPoint x: 352, endPoint y: 209, distance: 110.8
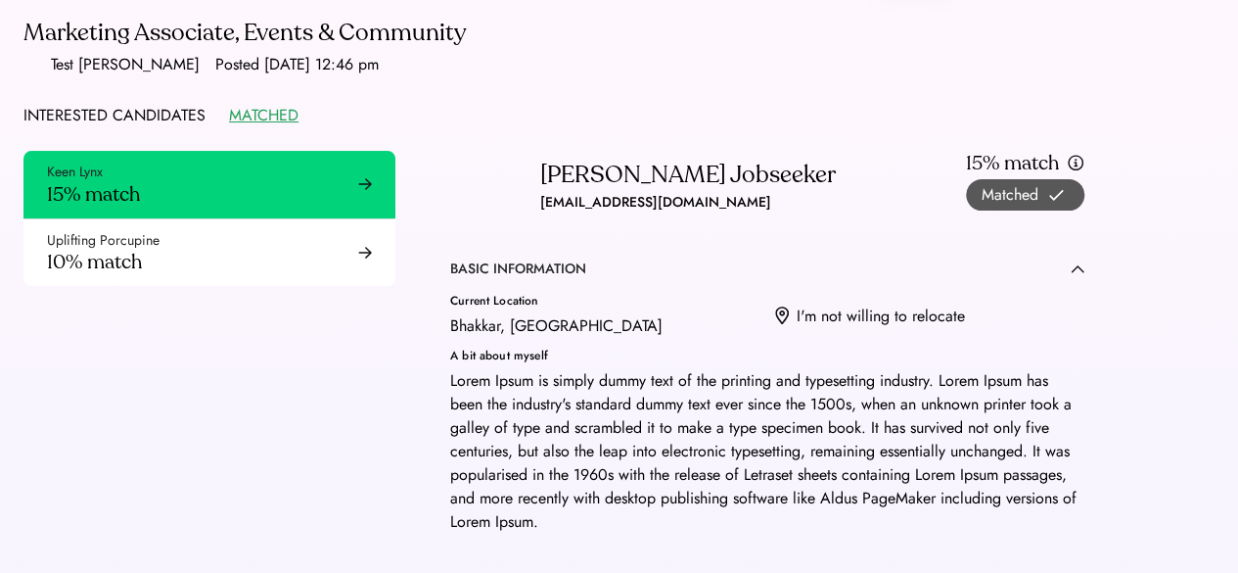
scroll to position [0, 0]
